Goal: Use online tool/utility

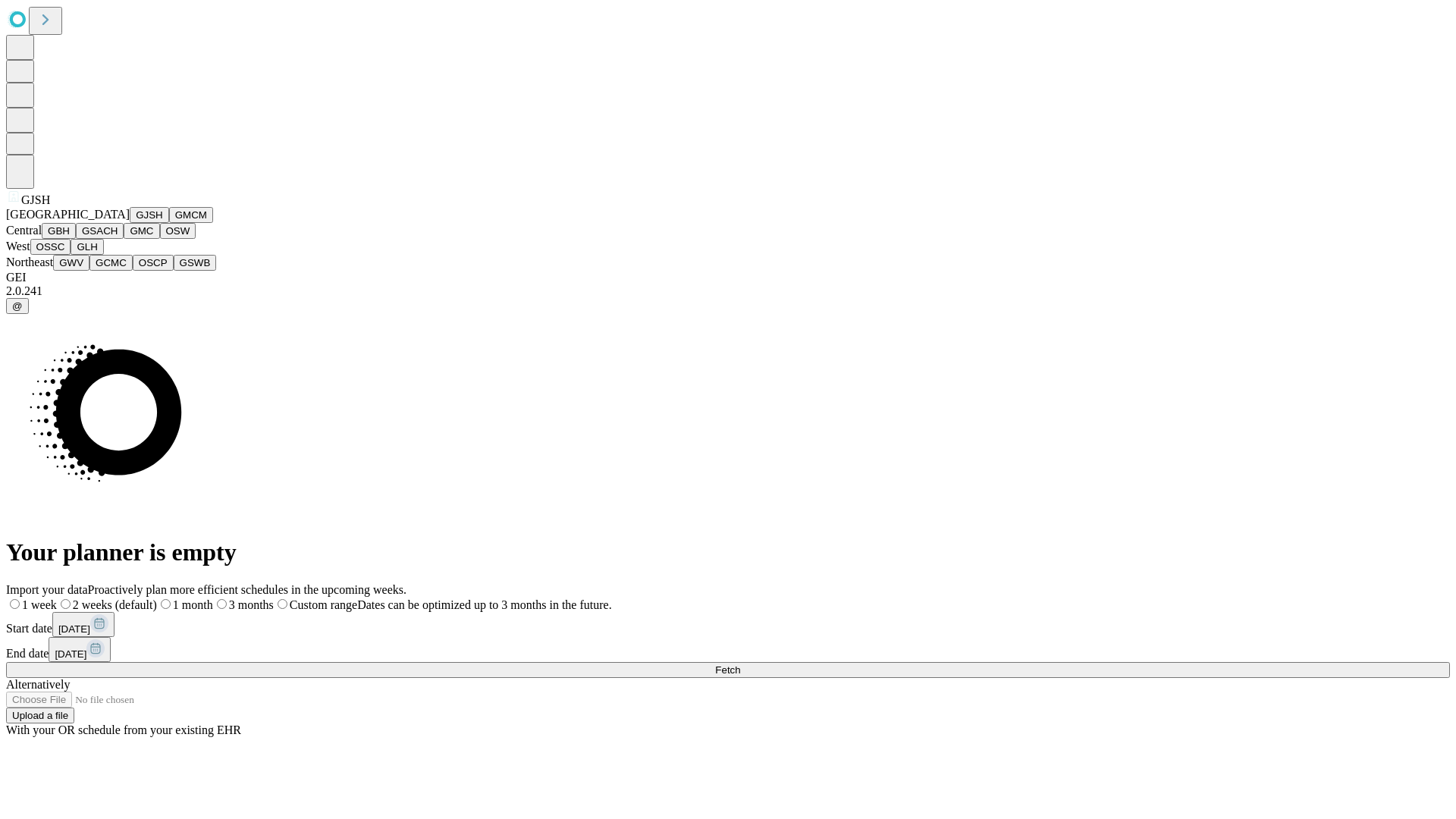
click at [129, 223] on button "GJSH" at bounding box center [149, 215] width 40 height 16
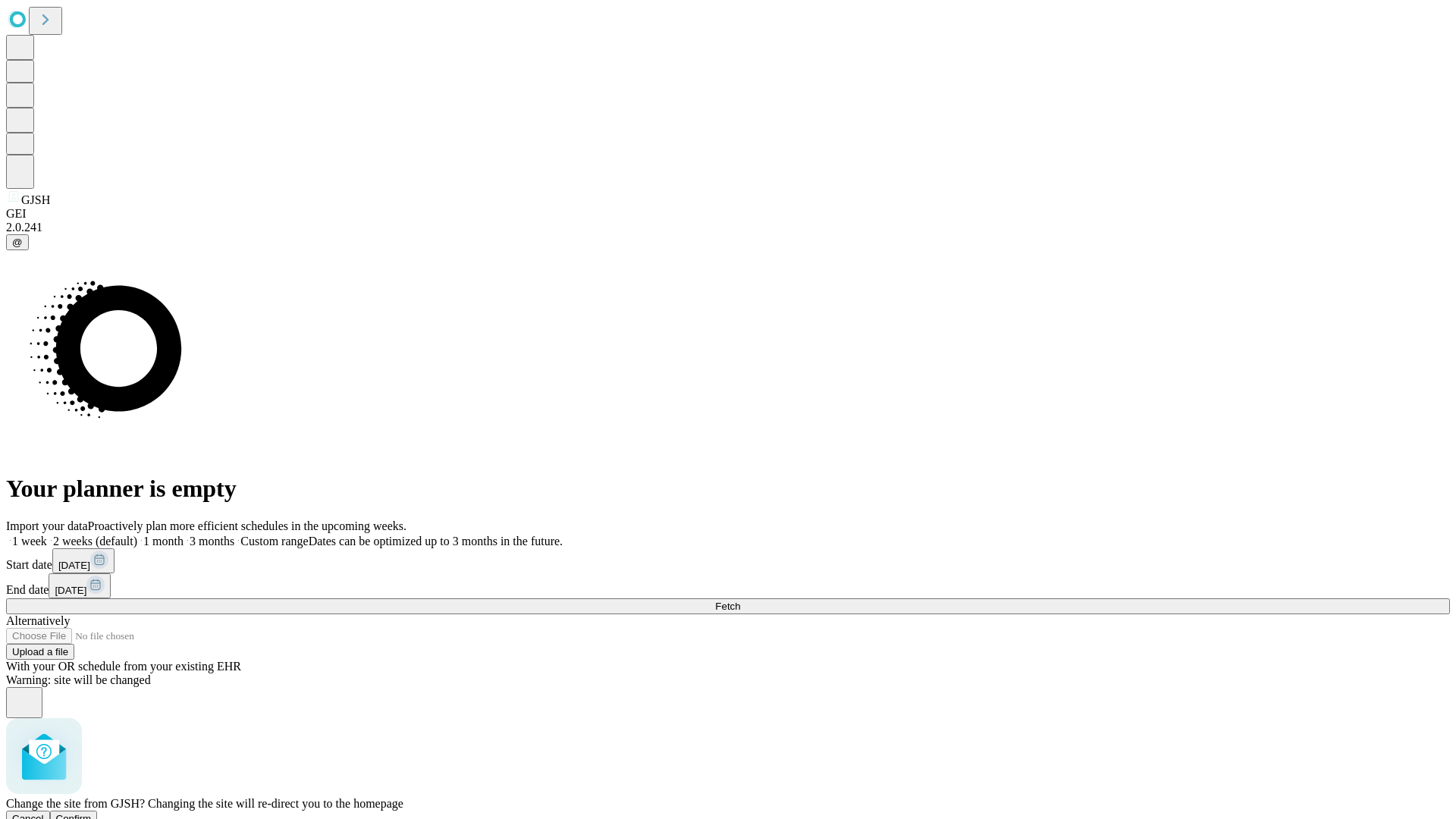
click at [91, 813] on span "Confirm" at bounding box center [74, 818] width 36 height 11
click at [184, 535] on label "1 month" at bounding box center [160, 541] width 47 height 13
click at [740, 601] on span "Fetch" at bounding box center [727, 606] width 25 height 11
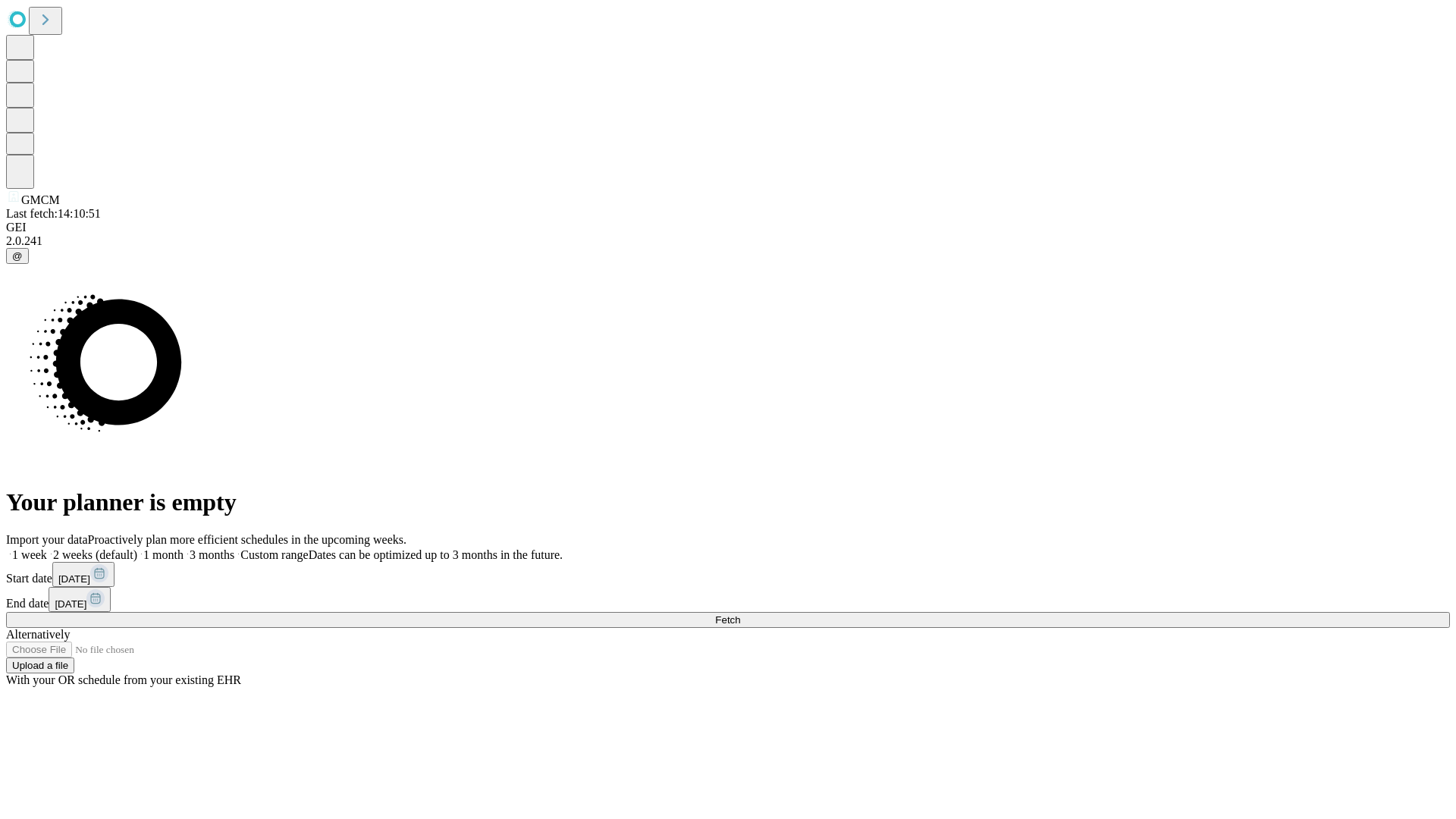
click at [740, 615] on span "Fetch" at bounding box center [727, 620] width 25 height 11
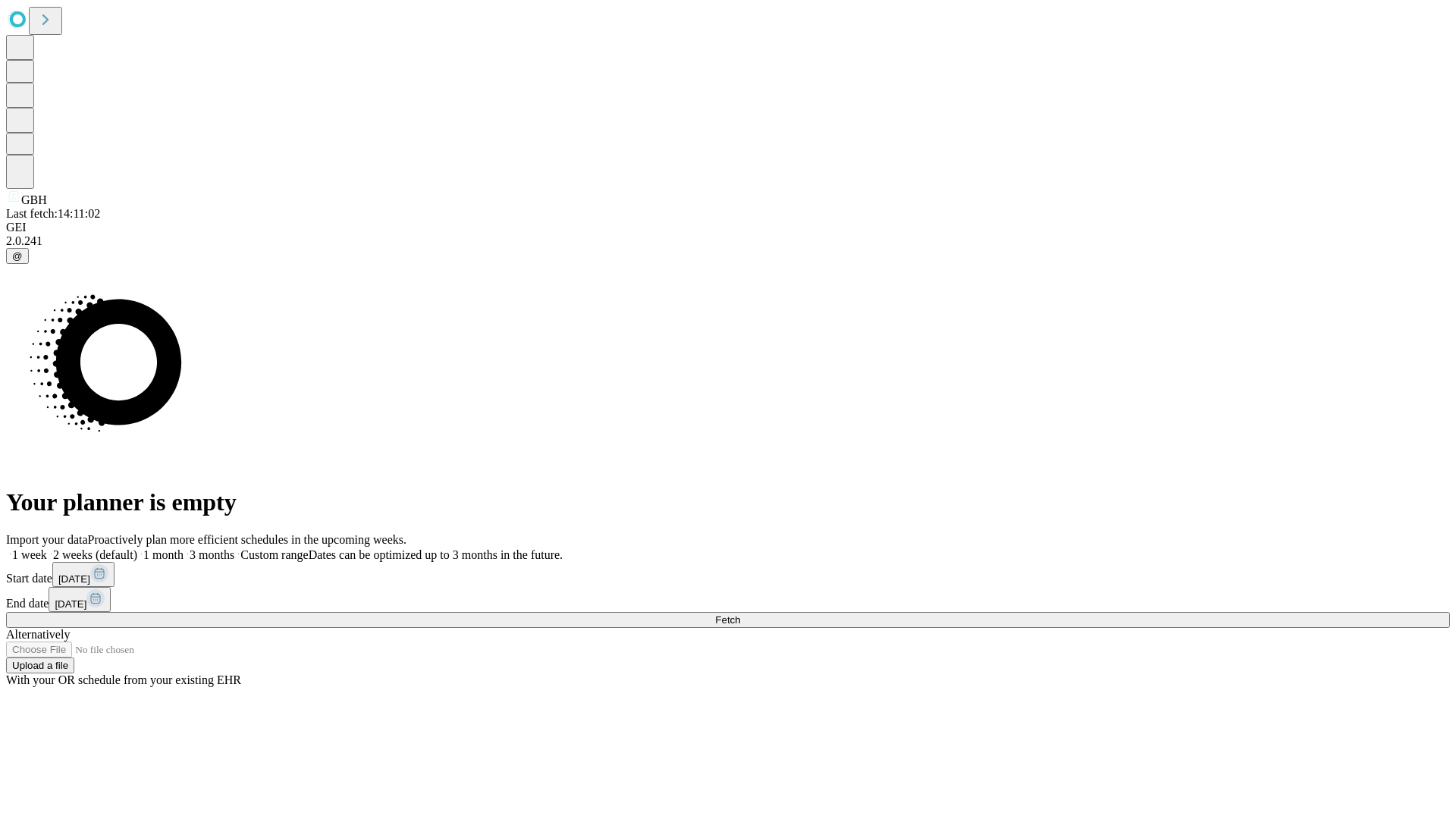
click at [740, 615] on span "Fetch" at bounding box center [727, 620] width 25 height 11
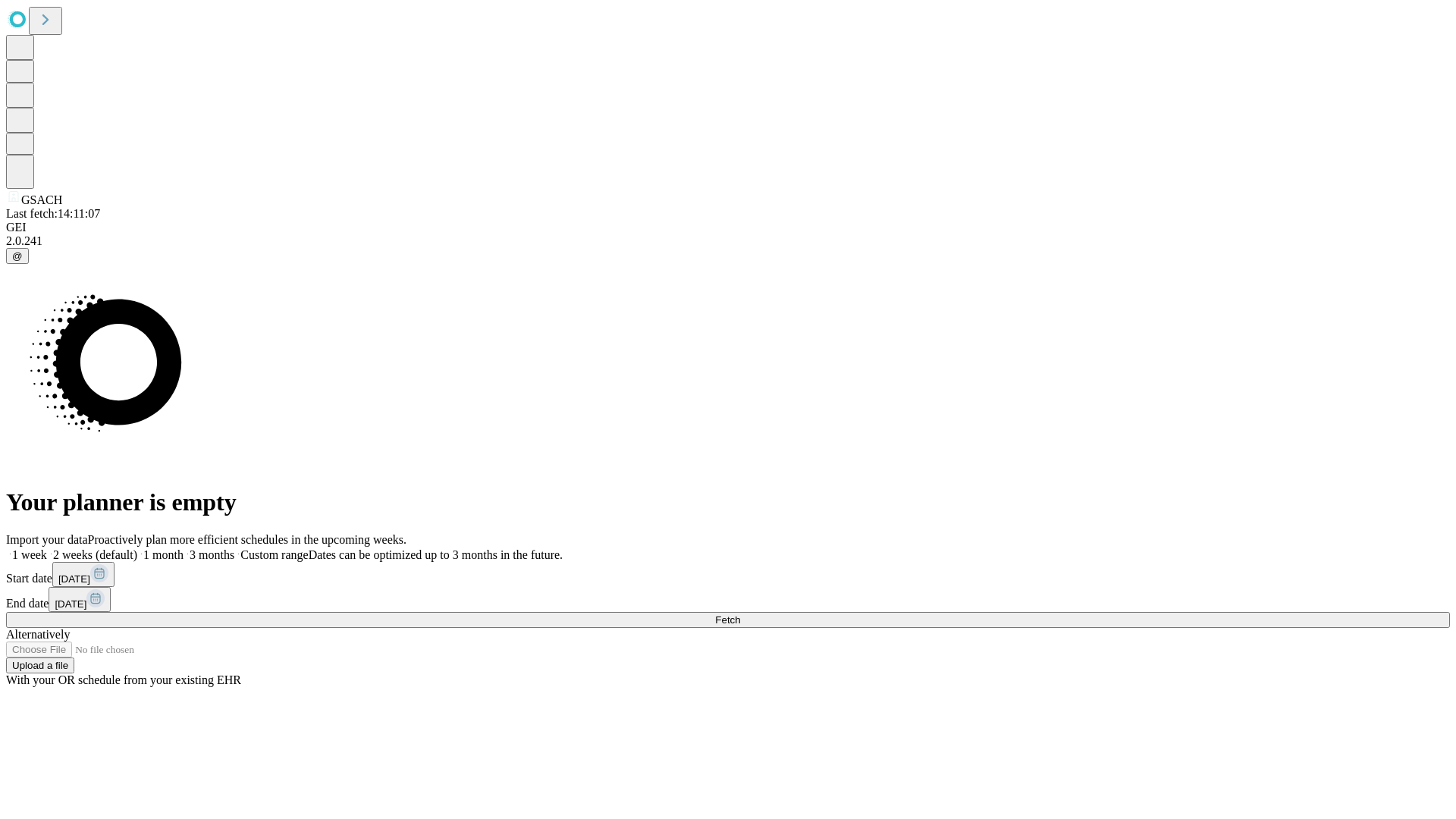
click at [184, 548] on label "1 month" at bounding box center [160, 554] width 47 height 13
click at [740, 615] on span "Fetch" at bounding box center [727, 620] width 25 height 11
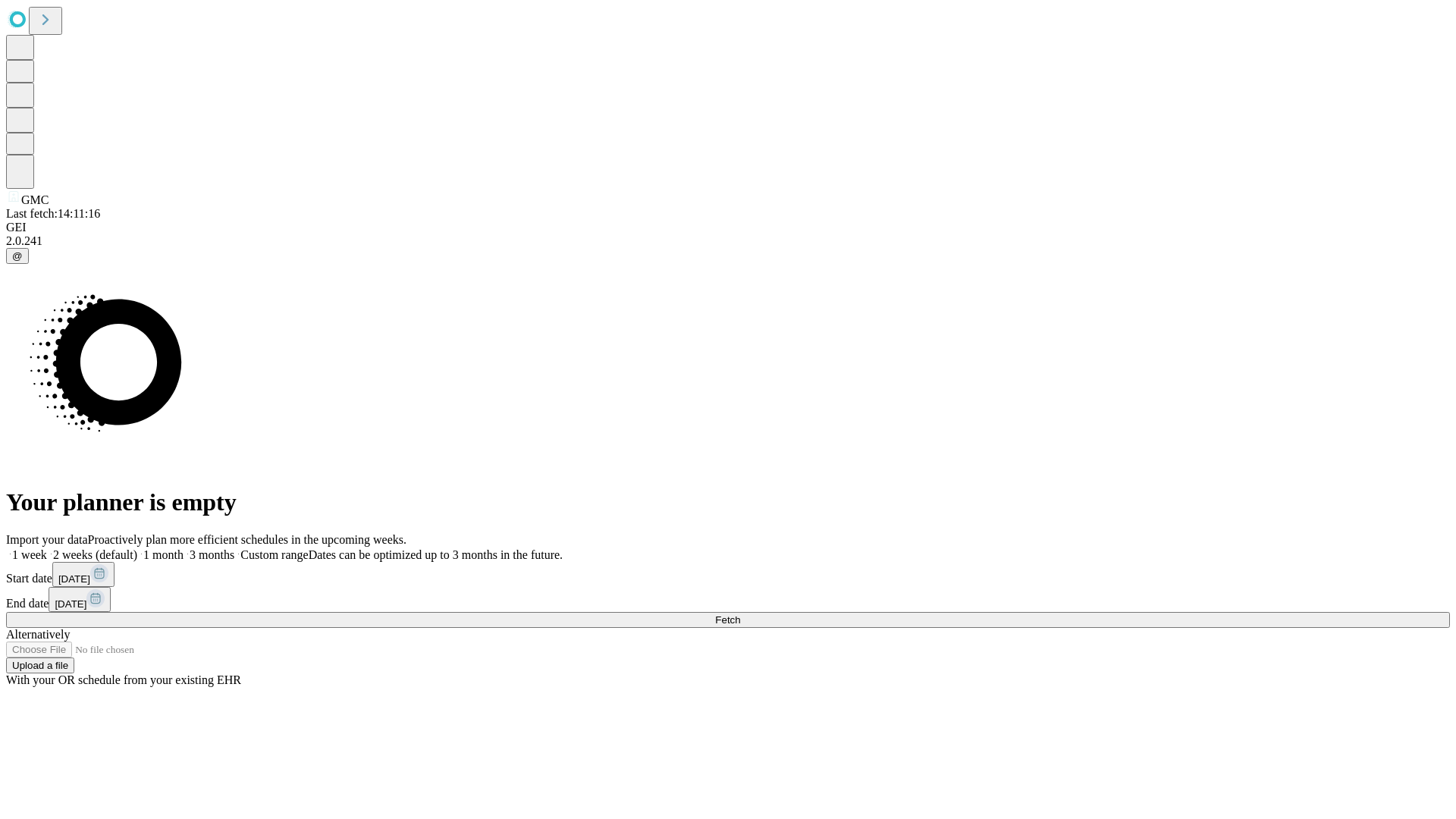
click at [184, 548] on label "1 month" at bounding box center [160, 554] width 47 height 13
click at [740, 615] on span "Fetch" at bounding box center [727, 620] width 25 height 11
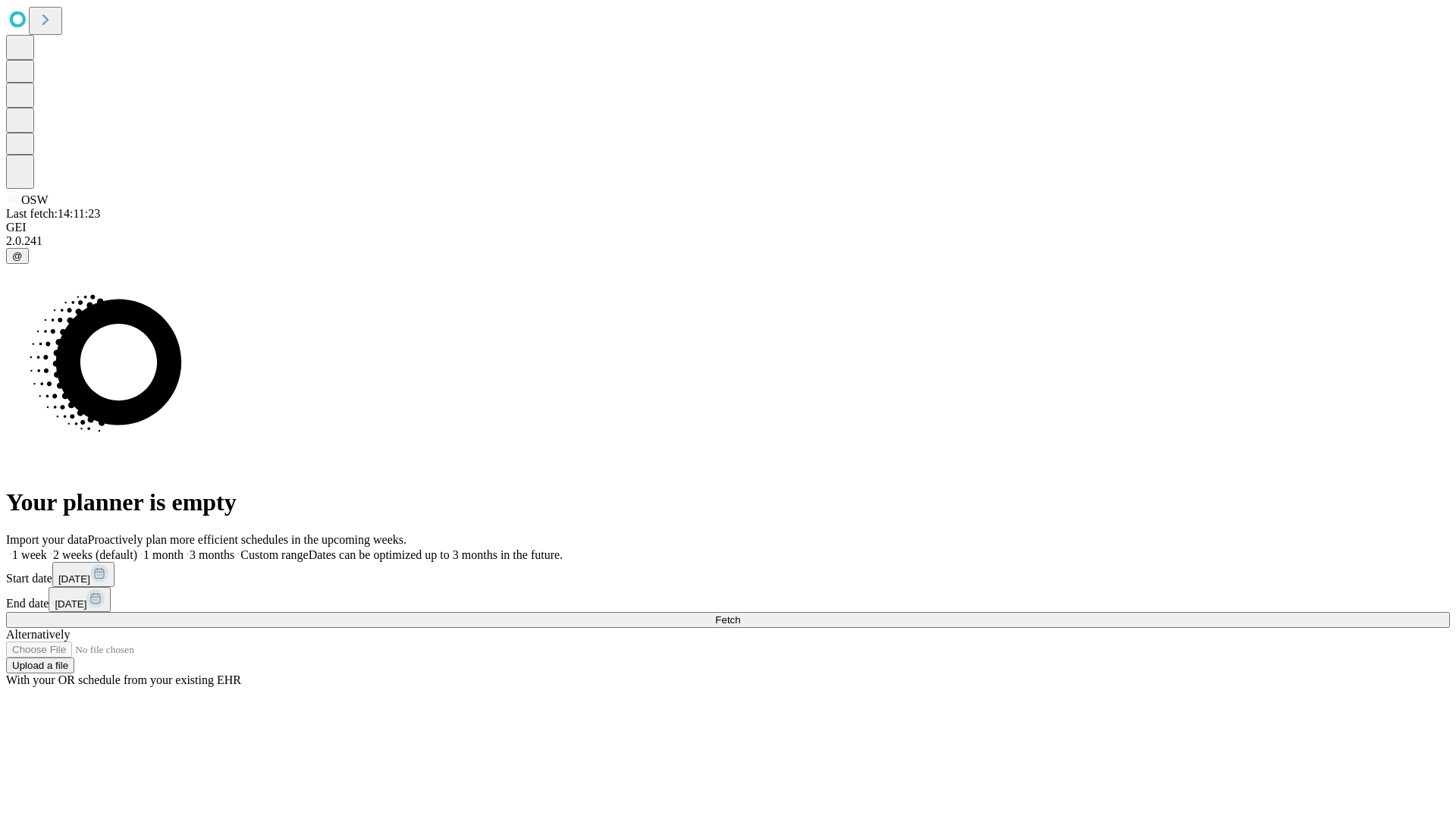
click at [184, 548] on label "1 month" at bounding box center [160, 554] width 47 height 13
click at [740, 615] on span "Fetch" at bounding box center [727, 620] width 25 height 11
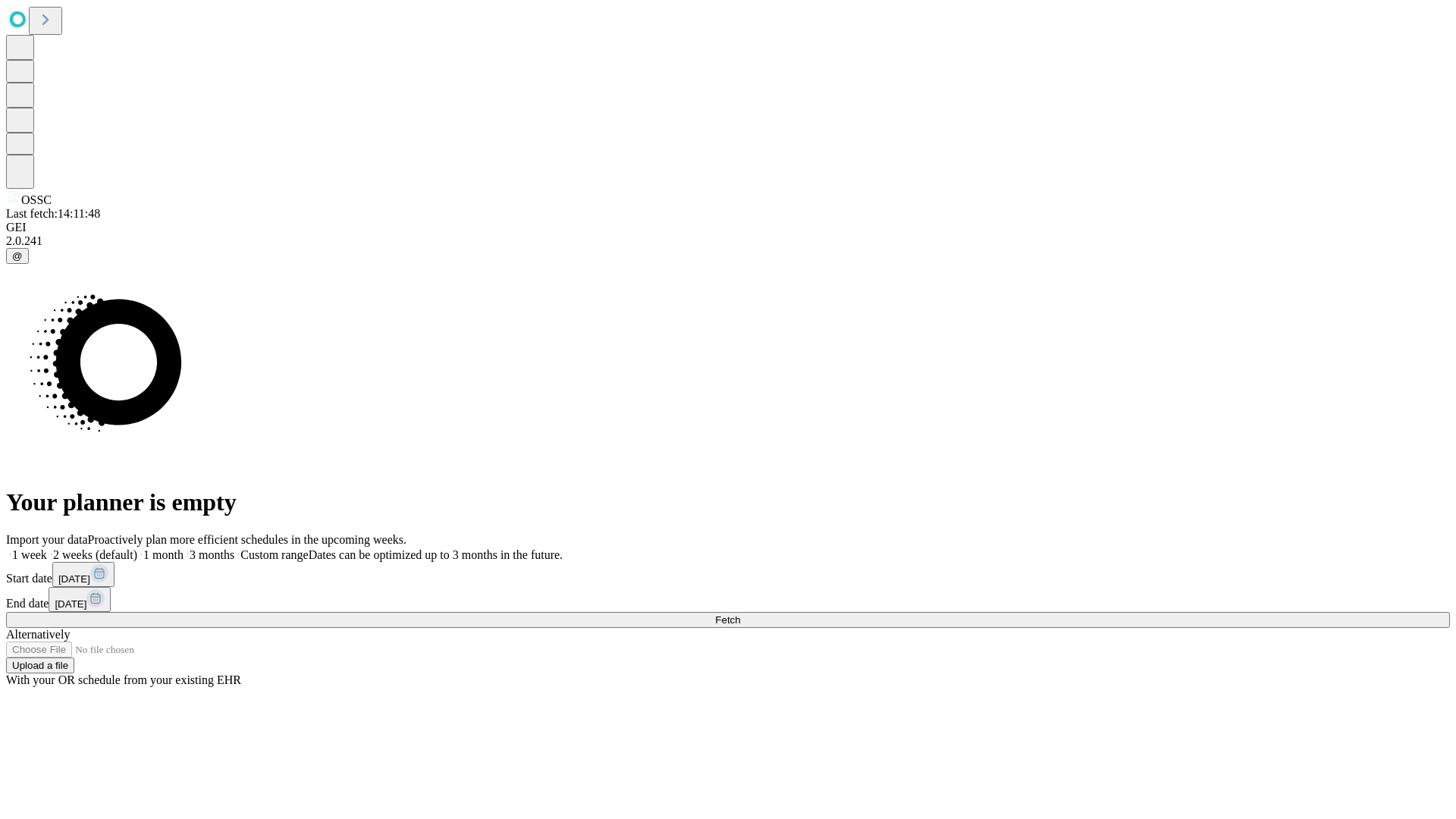
click at [184, 548] on label "1 month" at bounding box center [160, 554] width 47 height 13
click at [740, 615] on span "Fetch" at bounding box center [727, 620] width 25 height 11
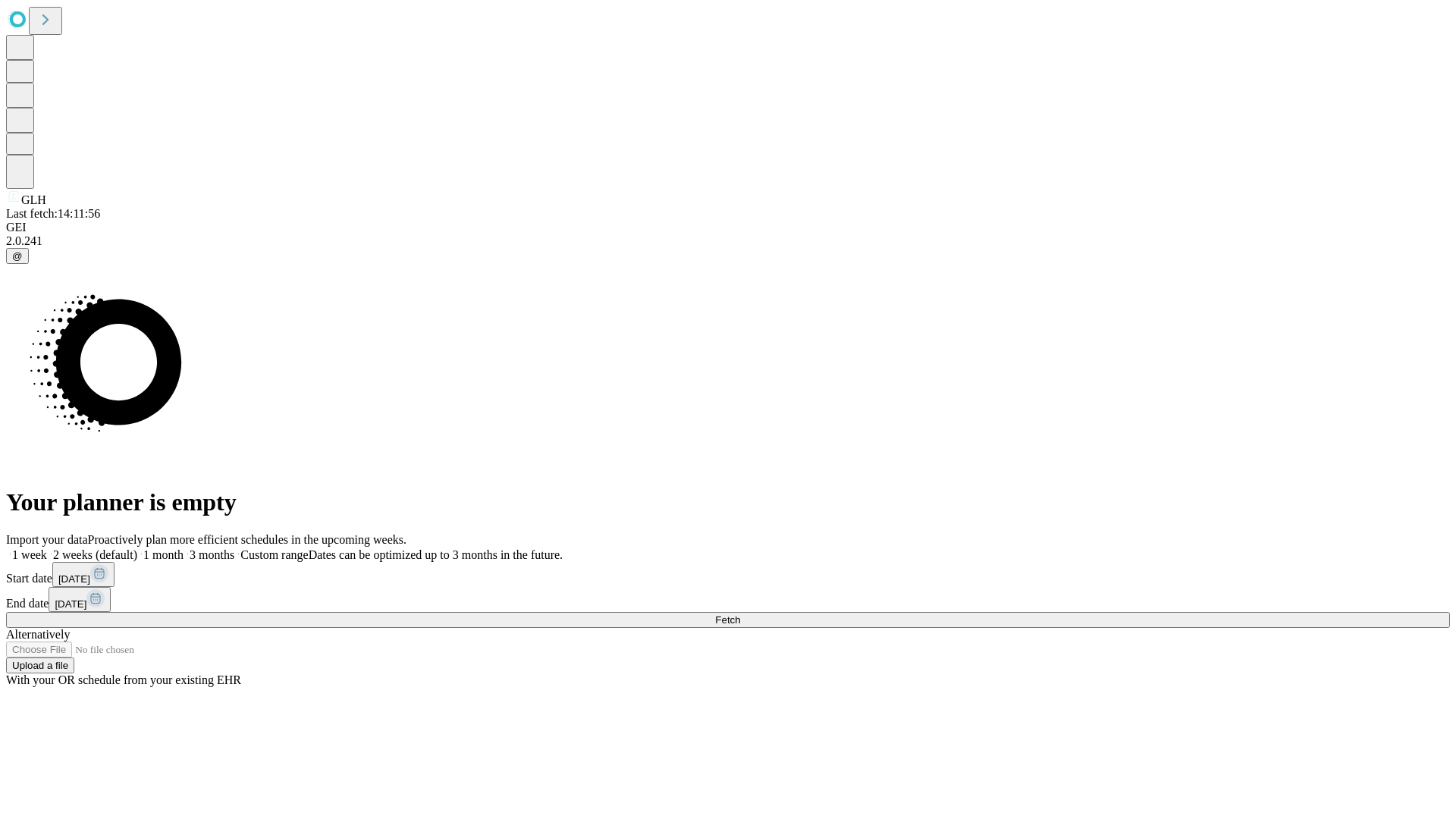
click at [184, 548] on label "1 month" at bounding box center [160, 554] width 47 height 13
click at [740, 615] on span "Fetch" at bounding box center [727, 620] width 25 height 11
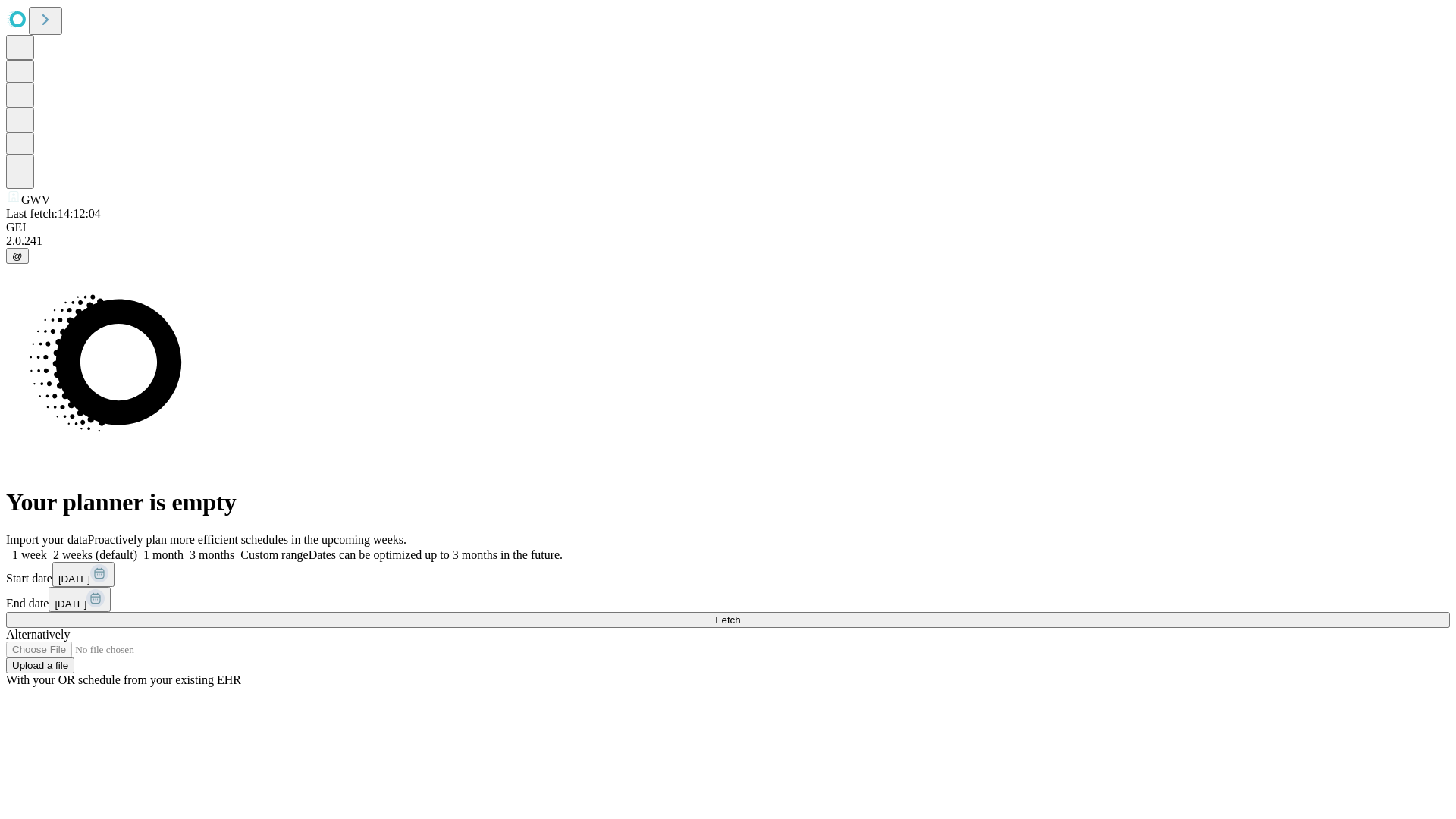
click at [184, 548] on label "1 month" at bounding box center [160, 554] width 47 height 13
click at [740, 615] on span "Fetch" at bounding box center [727, 620] width 25 height 11
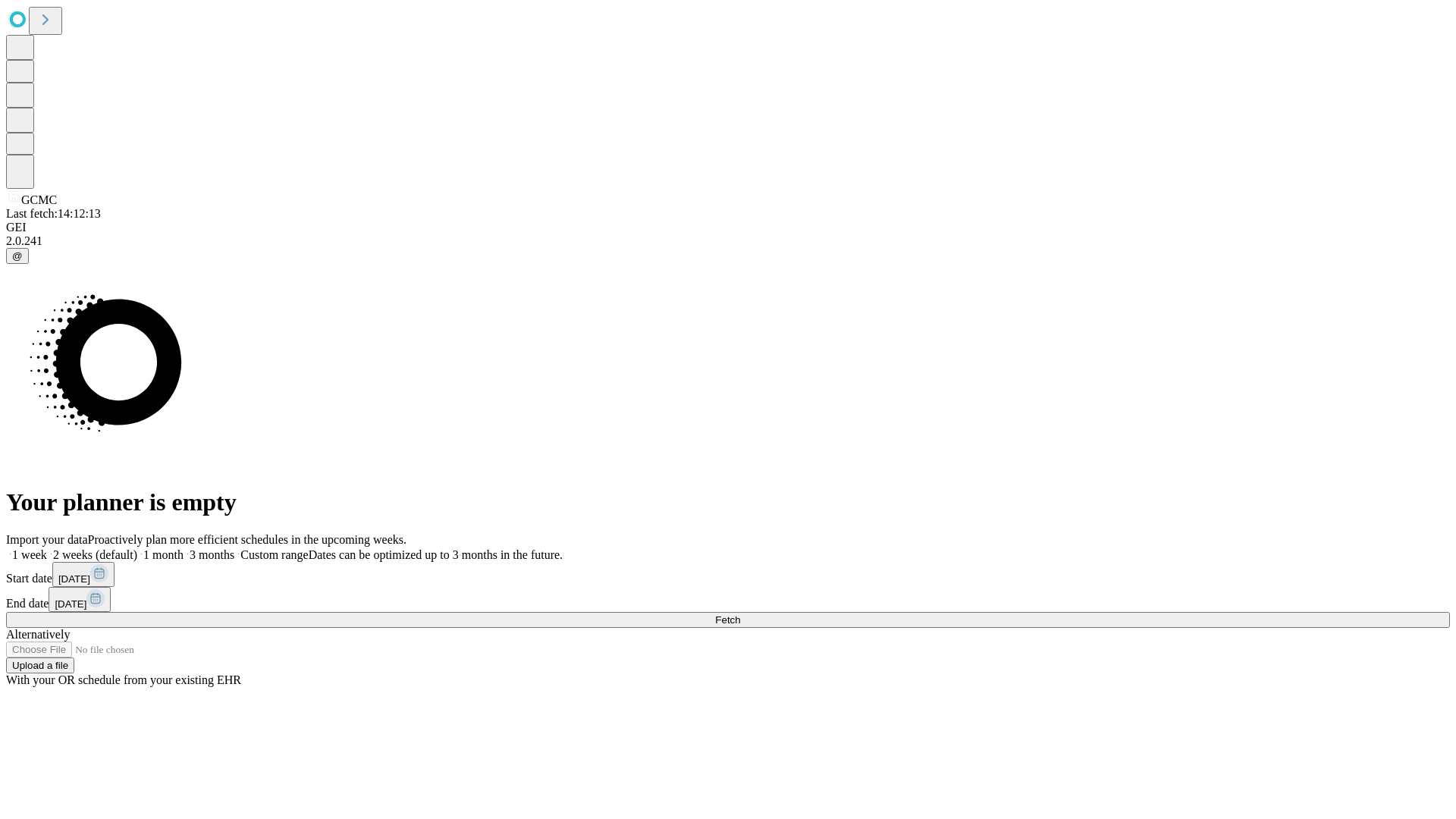
click at [184, 548] on label "1 month" at bounding box center [160, 554] width 47 height 13
click at [740, 615] on span "Fetch" at bounding box center [727, 620] width 25 height 11
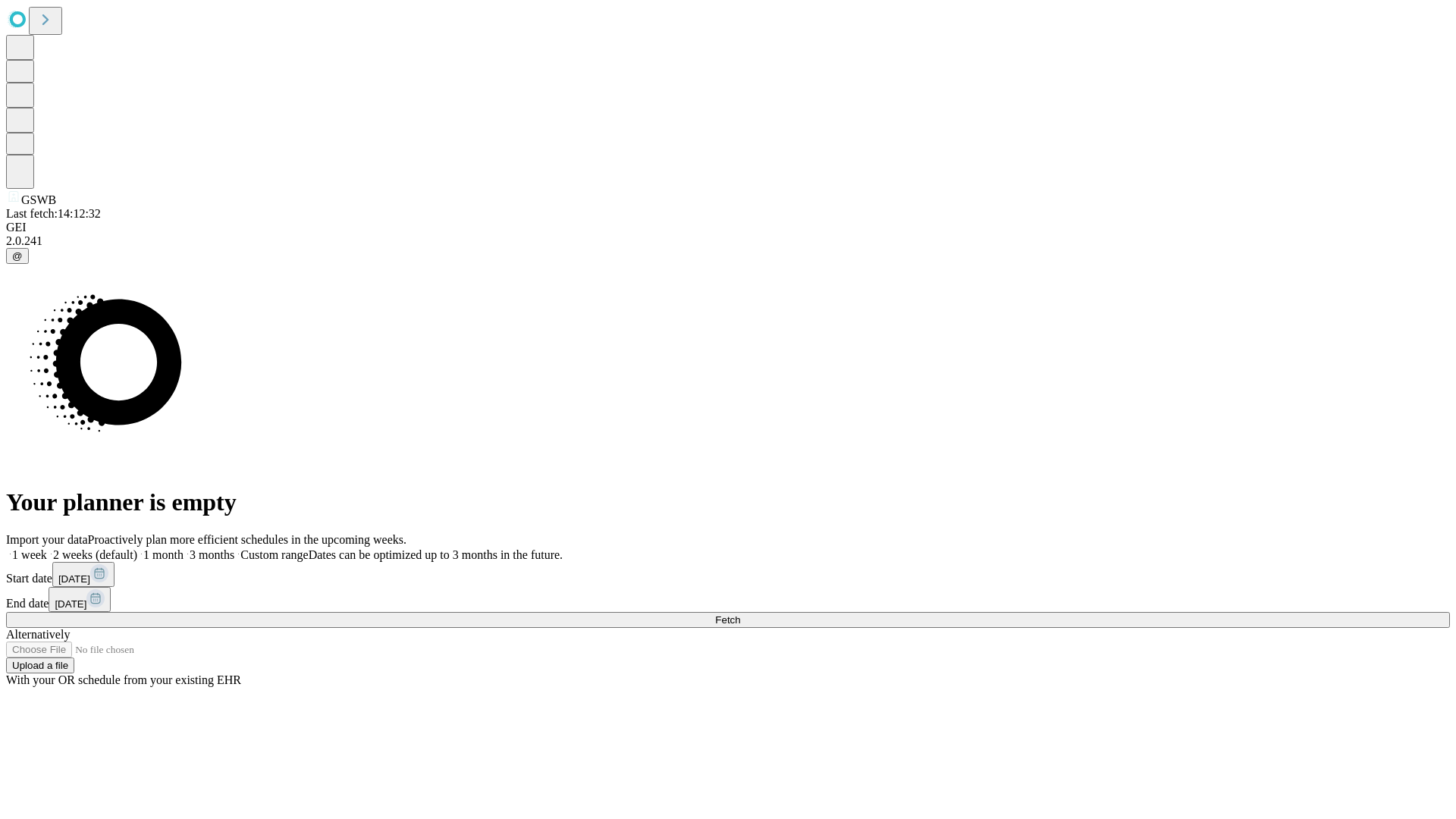
click at [740, 615] on span "Fetch" at bounding box center [727, 620] width 25 height 11
